Goal: Information Seeking & Learning: Learn about a topic

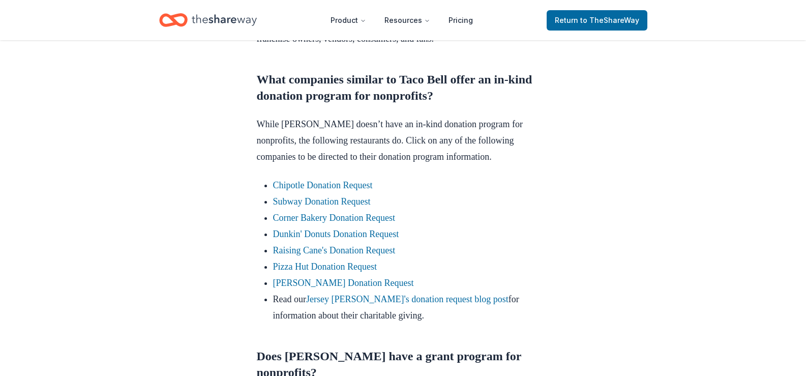
scroll to position [661, 0]
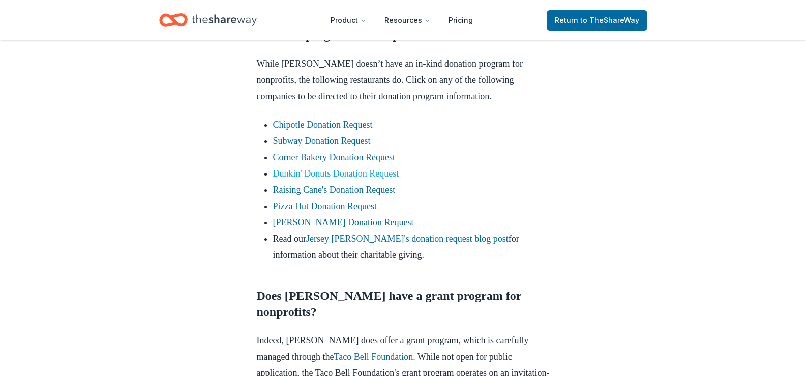
click at [368, 179] on link "Dunkin' Donuts Donation Request" at bounding box center [336, 173] width 126 height 10
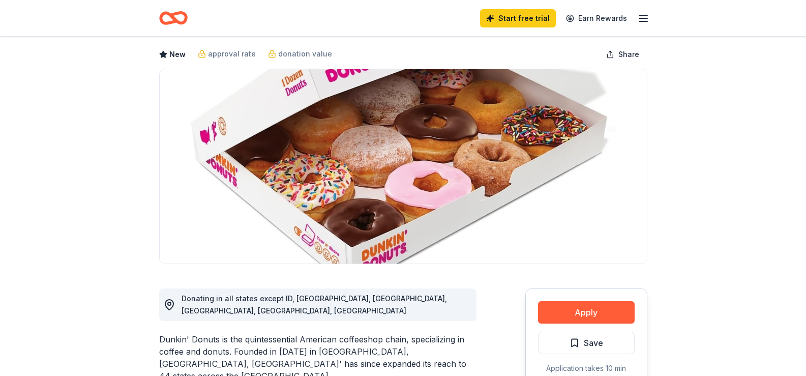
scroll to position [153, 0]
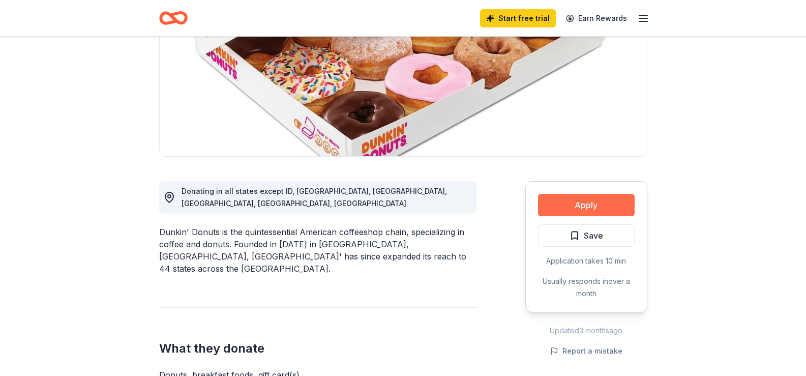
click at [600, 204] on button "Apply" at bounding box center [586, 205] width 97 height 22
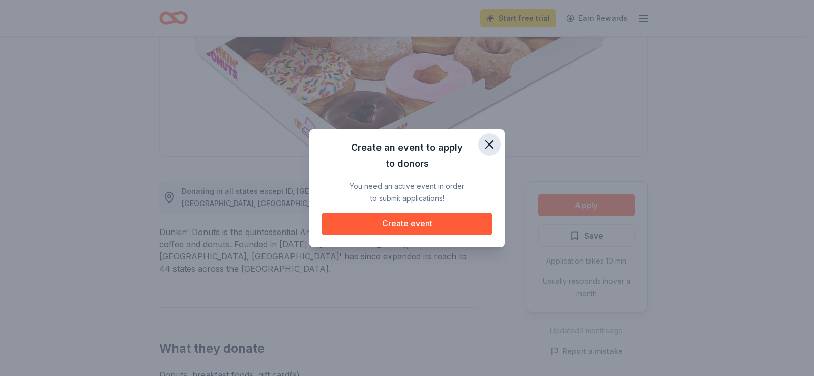
click at [489, 139] on icon "button" at bounding box center [489, 144] width 14 height 14
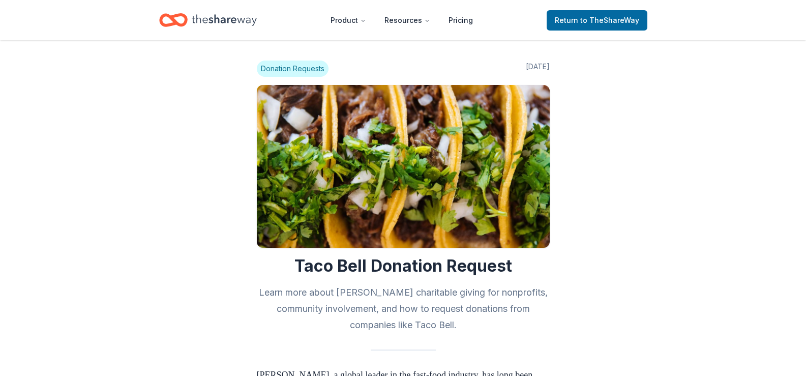
scroll to position [661, 0]
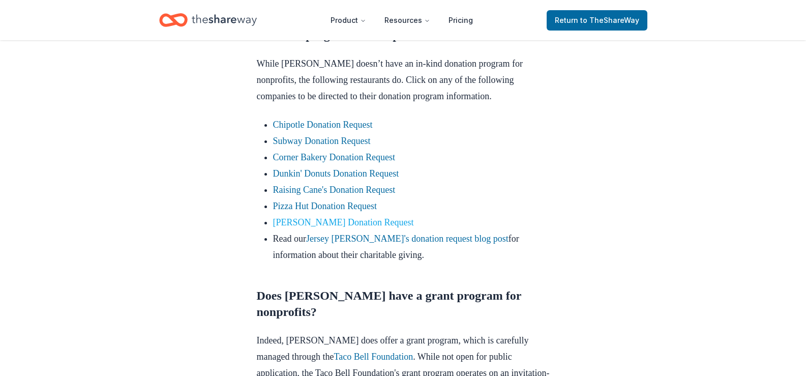
click at [360, 227] on link "[PERSON_NAME] Donation Request" at bounding box center [343, 222] width 141 height 10
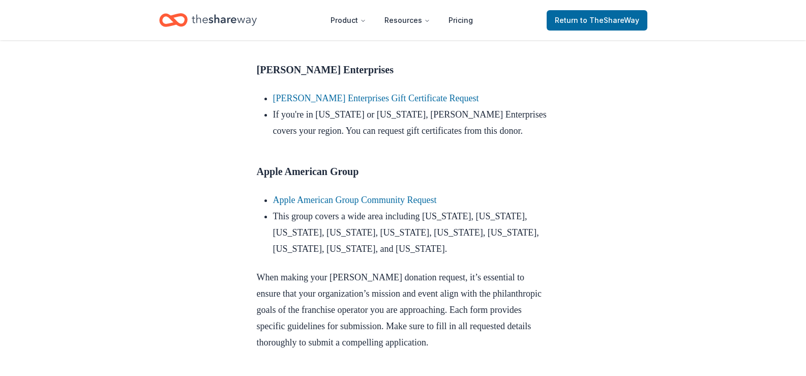
scroll to position [865, 0]
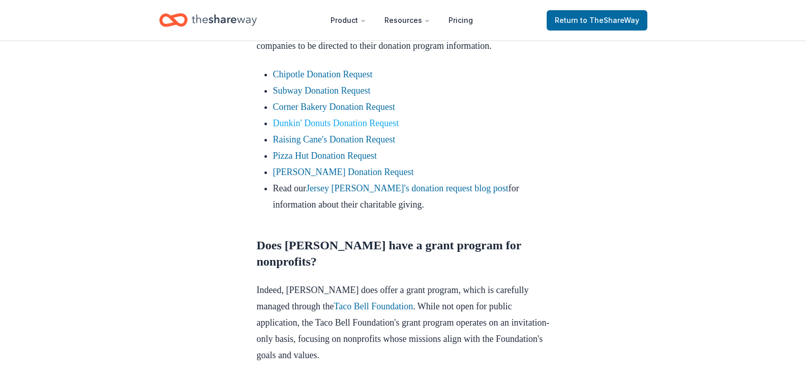
scroll to position [712, 0]
click at [410, 193] on link "Jersey [PERSON_NAME]'s donation request blog post" at bounding box center [407, 188] width 202 height 10
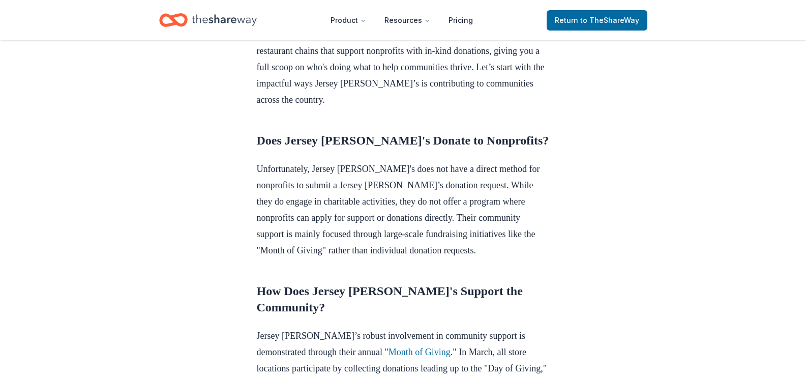
scroll to position [458, 0]
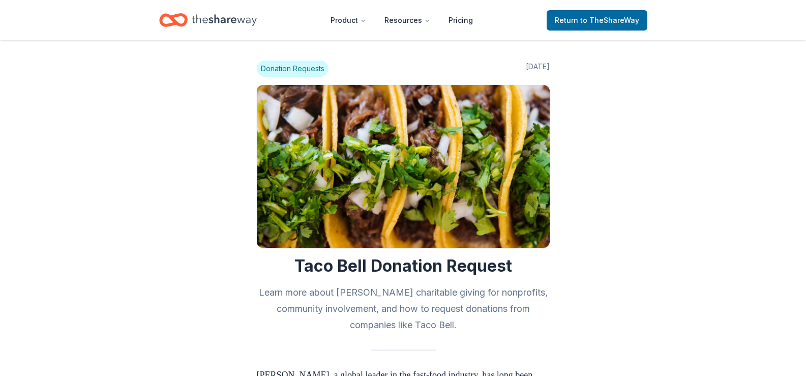
scroll to position [711, 0]
